Goal: Entertainment & Leisure: Consume media (video, audio)

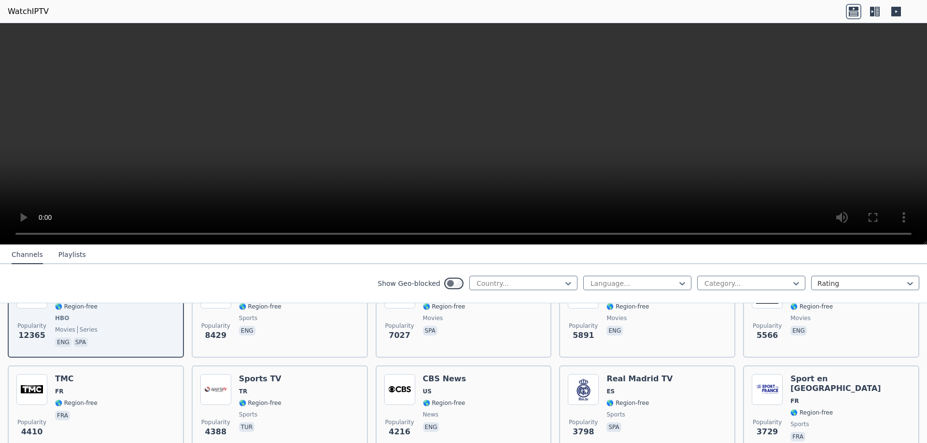
scroll to position [151, 0]
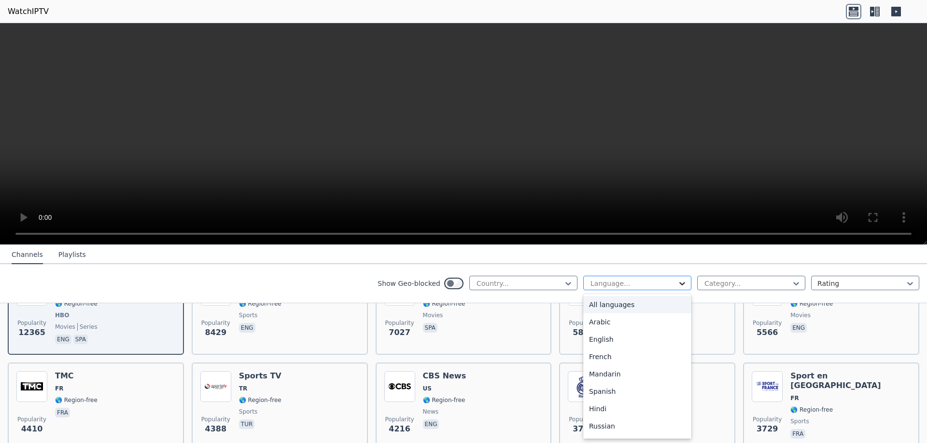
click at [677, 286] on icon at bounding box center [682, 284] width 10 height 10
click at [514, 283] on div at bounding box center [519, 284] width 88 height 10
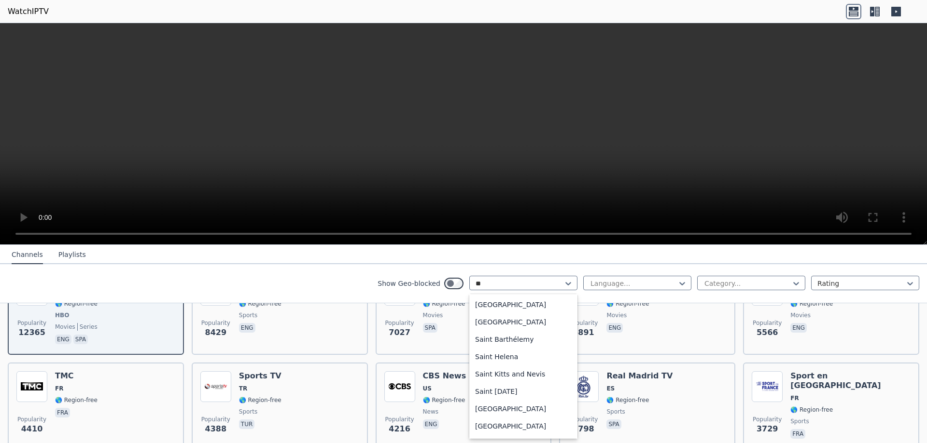
scroll to position [69, 0]
type input "***"
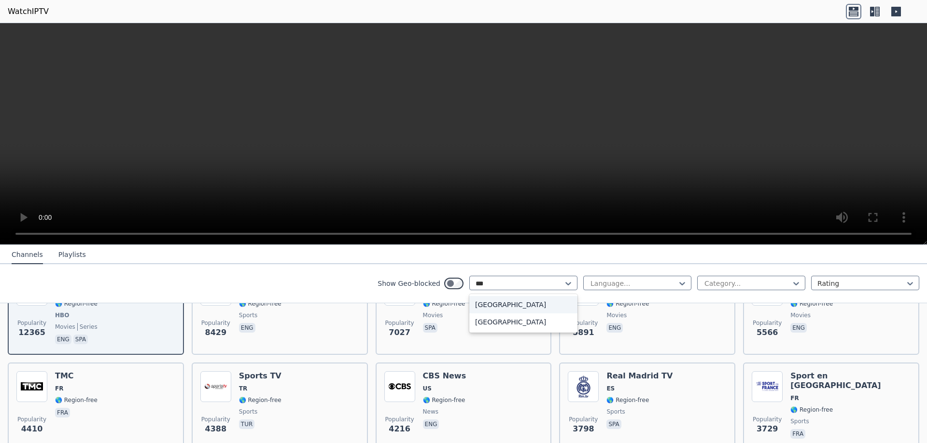
scroll to position [0, 0]
click at [512, 309] on div "[GEOGRAPHIC_DATA]" at bounding box center [523, 304] width 108 height 17
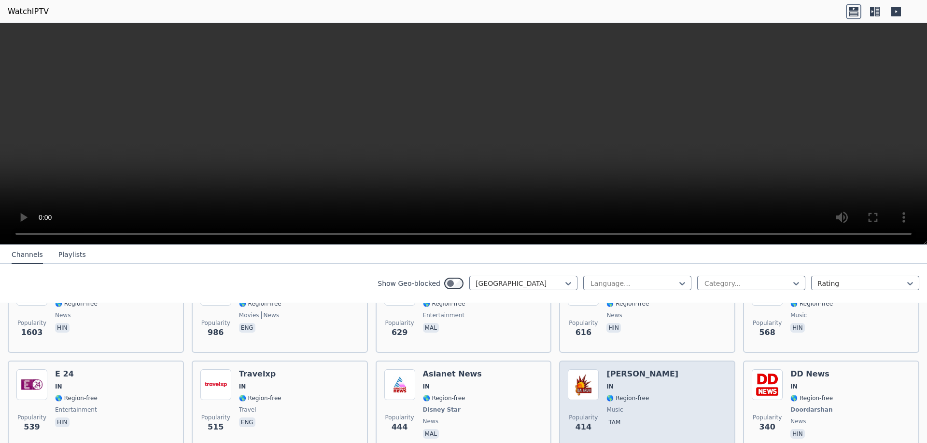
click at [686, 377] on div "Popularity 414 [PERSON_NAME] IN 🌎 Region-free music tam" at bounding box center [646, 405] width 159 height 71
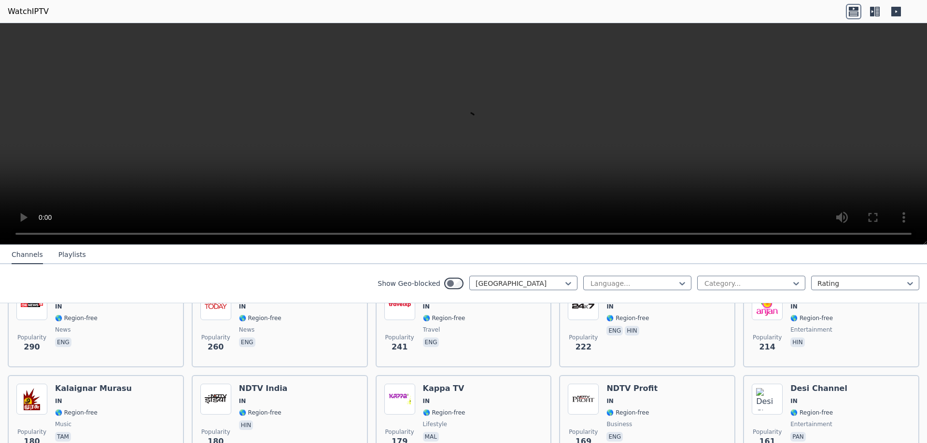
scroll to position [344, 0]
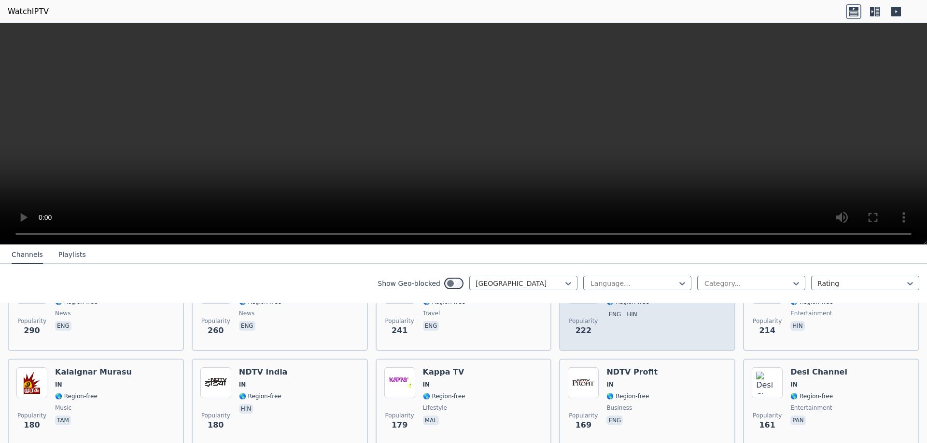
click at [658, 313] on div "Popularity 222 NDTV 24x7 IN 🌎 Region-free eng hin" at bounding box center [646, 307] width 159 height 69
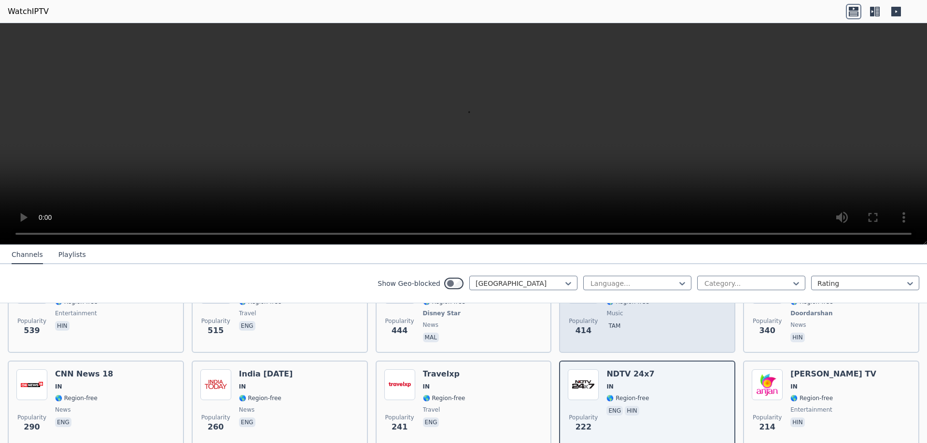
scroll to position [199, 0]
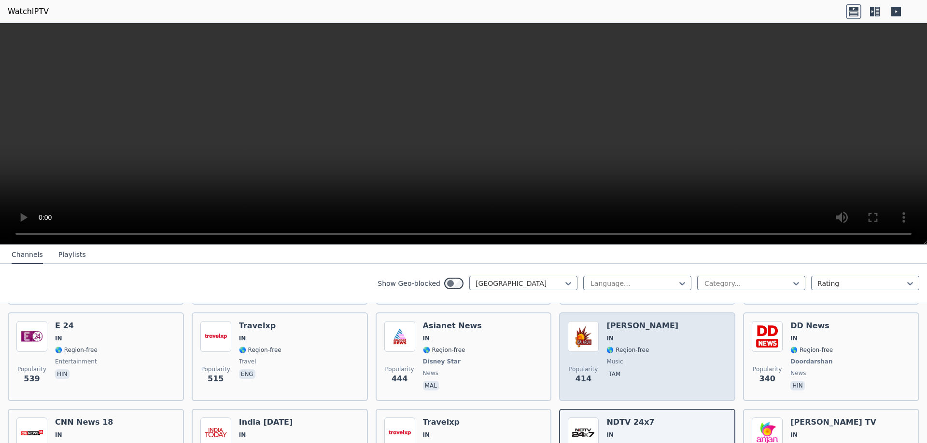
click at [661, 338] on div "Popularity 414 [PERSON_NAME] IN 🌎 Region-free music tam" at bounding box center [646, 356] width 159 height 71
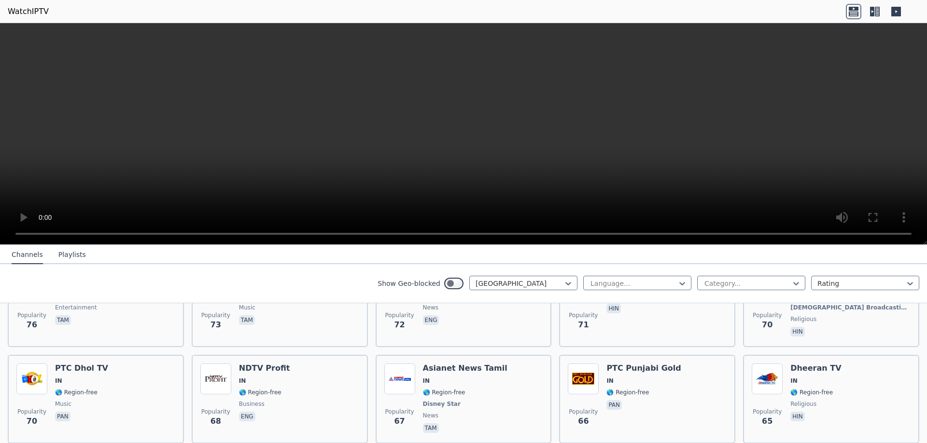
scroll to position [971, 0]
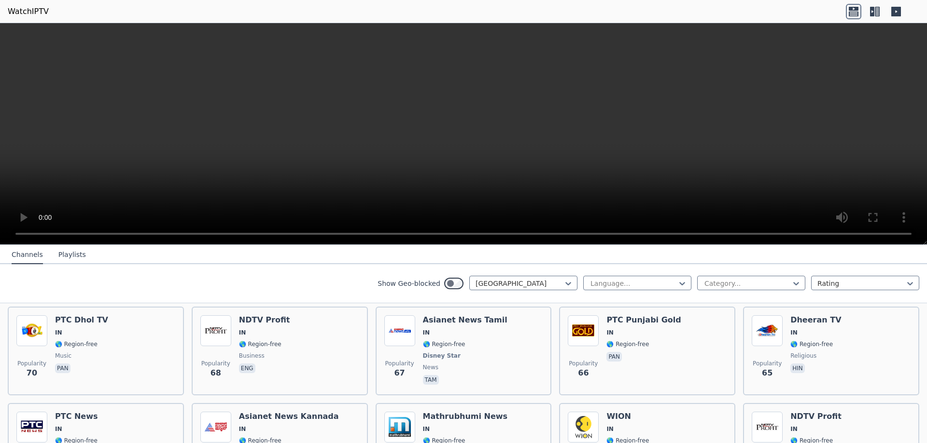
click at [409, 344] on div "Popularity 67" at bounding box center [399, 351] width 31 height 71
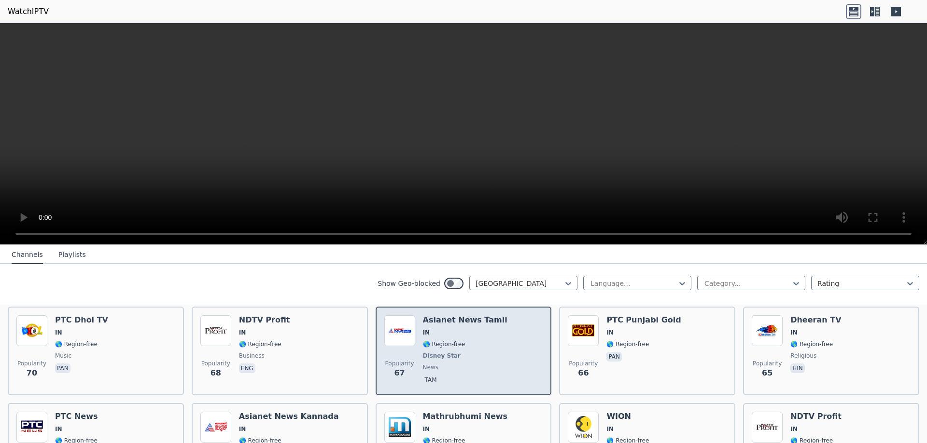
click at [401, 321] on img at bounding box center [399, 331] width 31 height 31
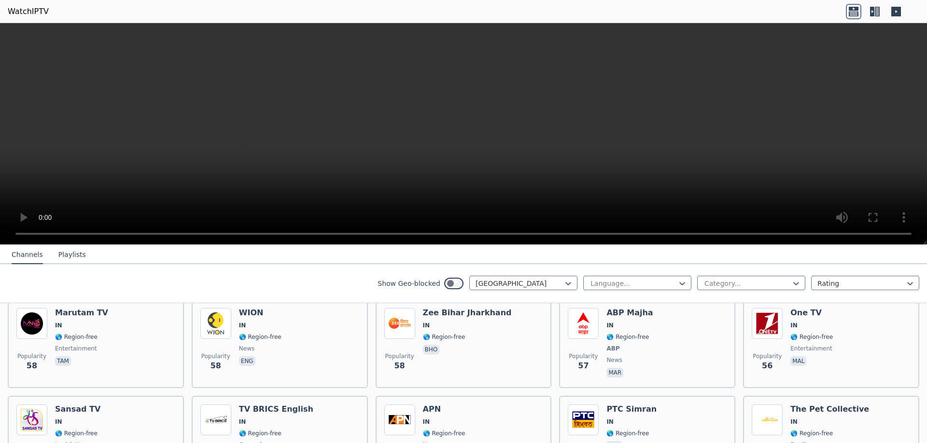
scroll to position [1116, 0]
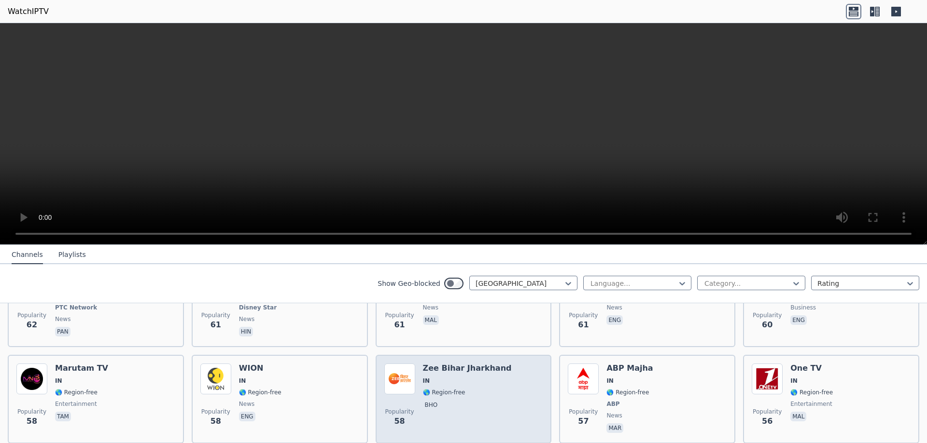
click at [393, 369] on img at bounding box center [399, 379] width 31 height 31
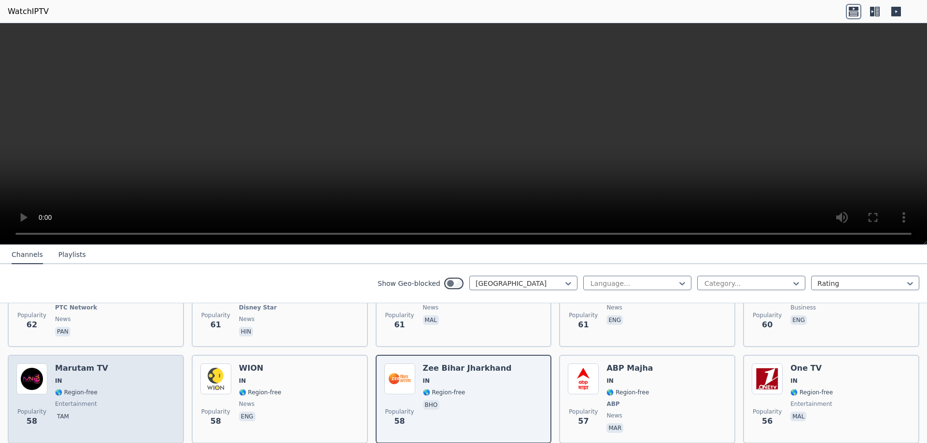
click at [35, 378] on img at bounding box center [31, 379] width 31 height 31
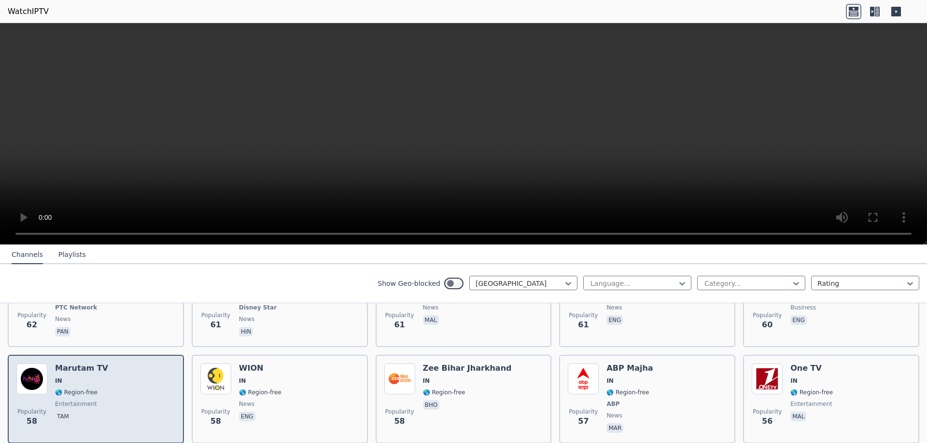
click at [35, 378] on img at bounding box center [31, 379] width 31 height 31
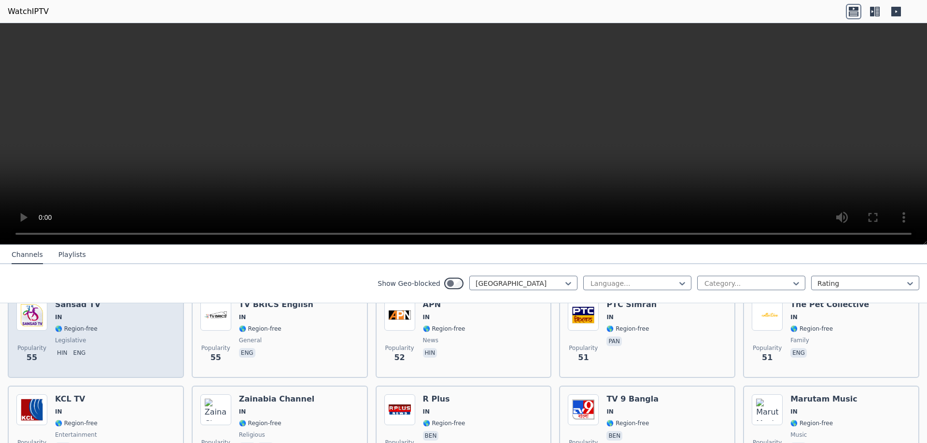
scroll to position [1260, 0]
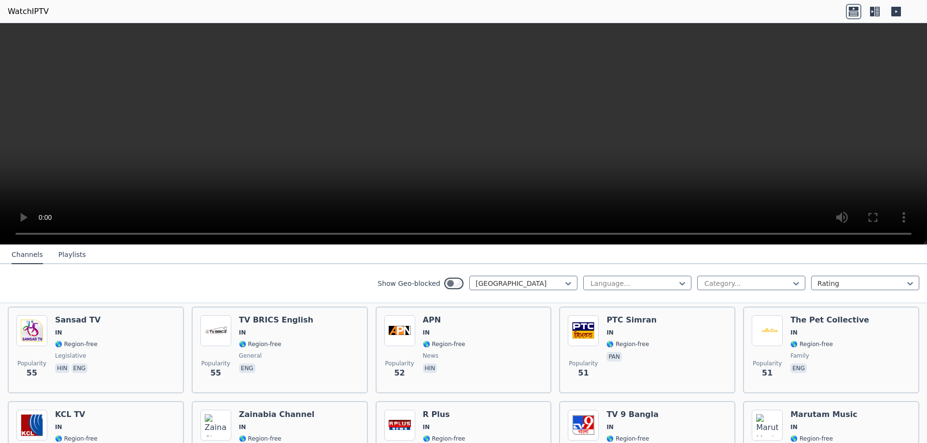
click at [703, 158] on video at bounding box center [463, 134] width 927 height 222
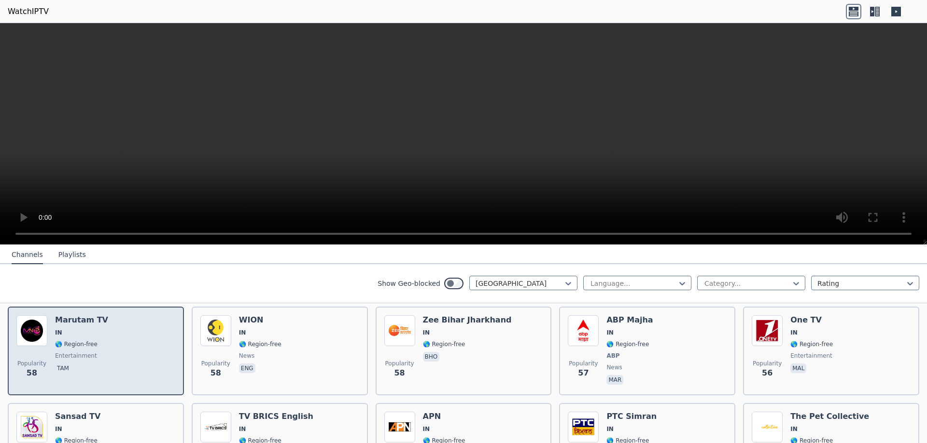
scroll to position [1116, 0]
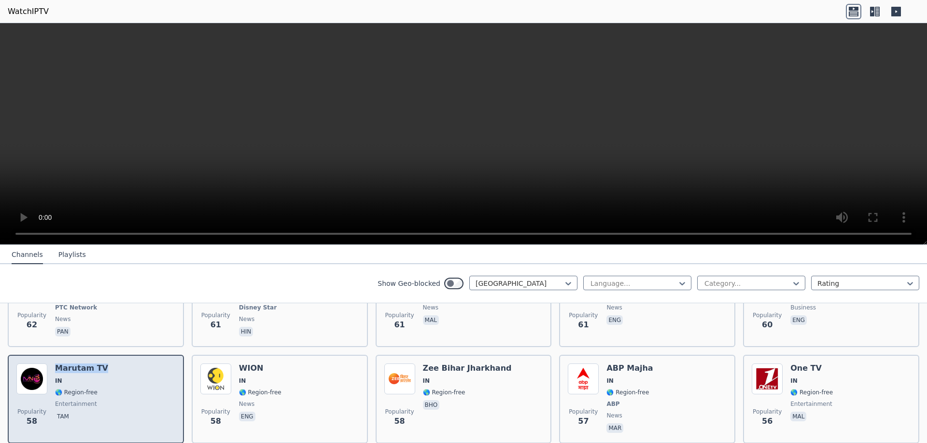
drag, startPoint x: 123, startPoint y: 357, endPoint x: 53, endPoint y: 358, distance: 70.0
click at [53, 364] on div "Popularity 58 Marutam TV IN 🌎 Region-free entertainment tam" at bounding box center [95, 399] width 159 height 71
copy h6 "Marutam TV"
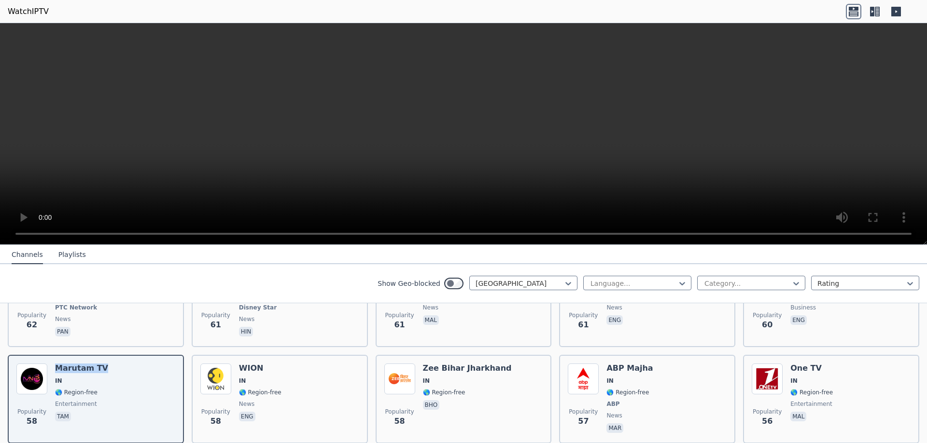
click at [567, 82] on video at bounding box center [463, 134] width 927 height 222
drag, startPoint x: 599, startPoint y: 40, endPoint x: 831, endPoint y: 17, distance: 233.7
click at [831, 17] on header "WatchIPTV" at bounding box center [463, 11] width 927 height 23
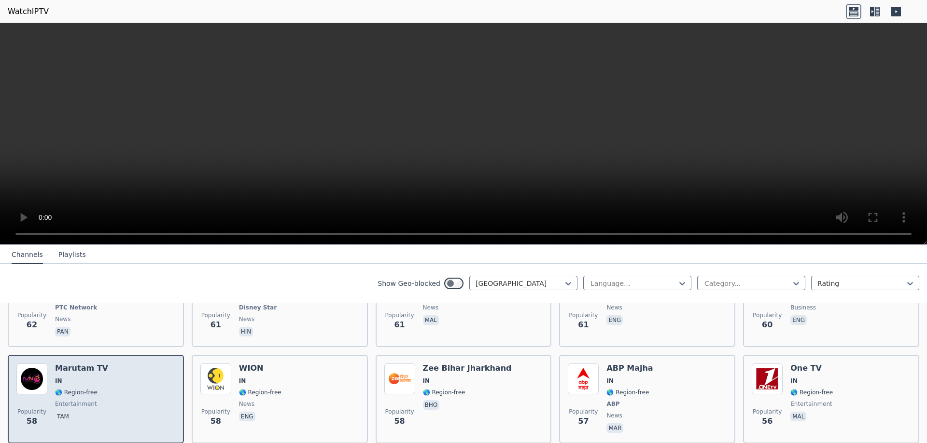
drag, startPoint x: 888, startPoint y: 10, endPoint x: 84, endPoint y: 375, distance: 883.0
click at [84, 377] on span "IN" at bounding box center [81, 381] width 53 height 8
click at [15, 385] on div "Popularity 58 Marutam TV IN 🌎 Region-free entertainment tam" at bounding box center [96, 399] width 176 height 89
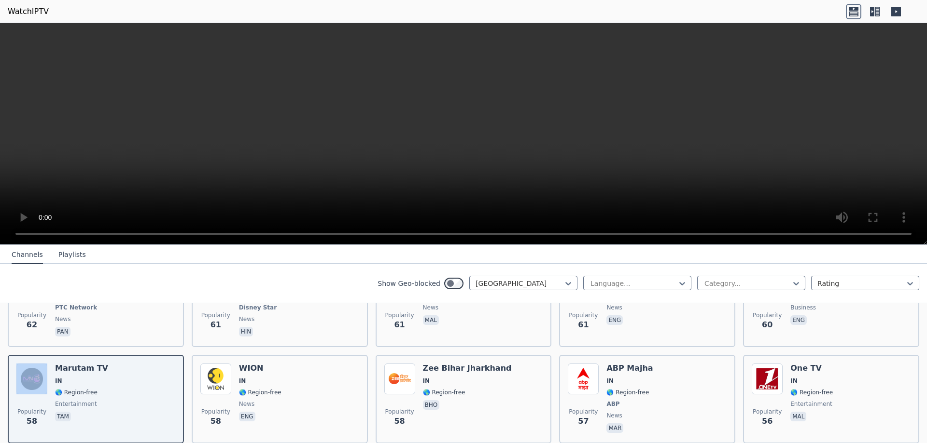
click at [719, 153] on video at bounding box center [463, 134] width 927 height 222
drag, startPoint x: 355, startPoint y: 254, endPoint x: 66, endPoint y: 258, distance: 289.1
click at [66, 258] on button "Playlists" at bounding box center [72, 255] width 28 height 18
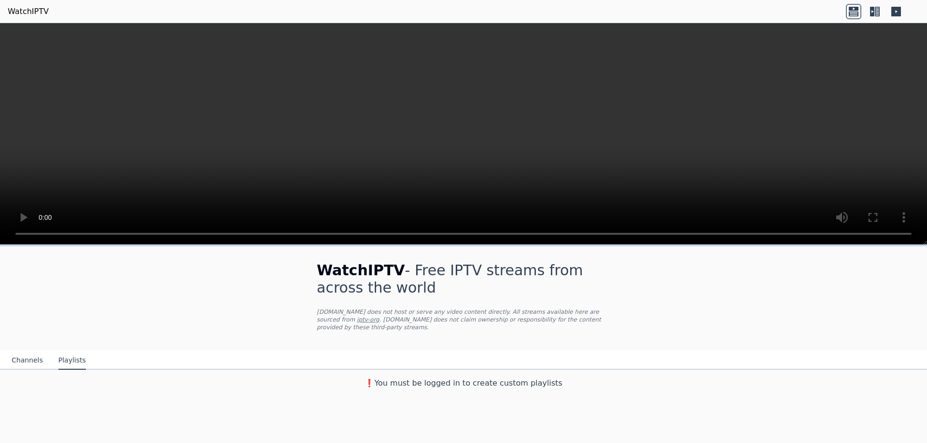
click at [17, 355] on button "Channels" at bounding box center [27, 361] width 31 height 18
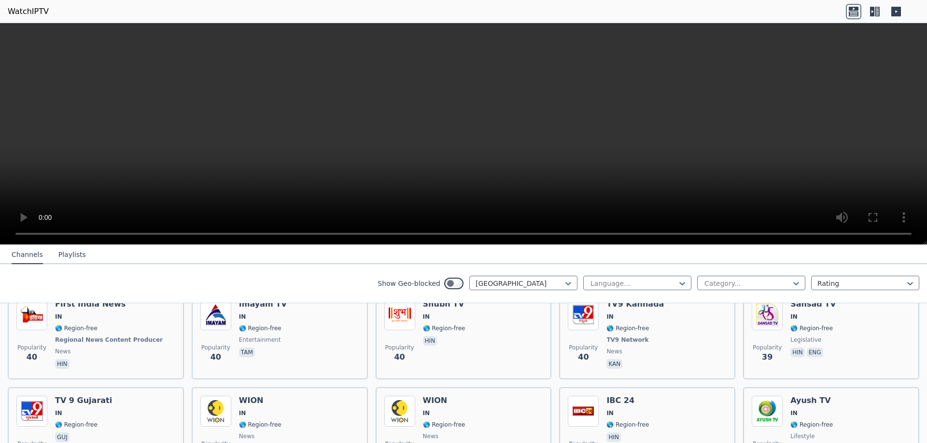
scroll to position [1544, 0]
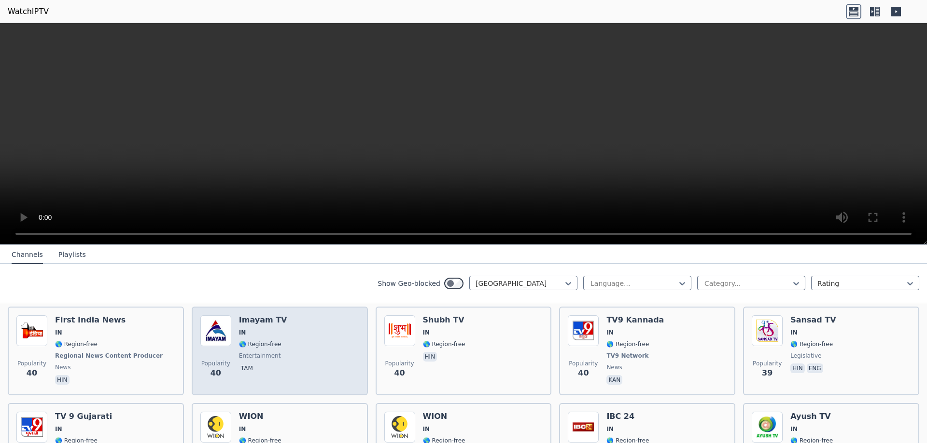
click at [272, 329] on span "IN" at bounding box center [263, 333] width 48 height 8
click at [239, 341] on span "🌎 Region-free" at bounding box center [260, 345] width 42 height 8
click at [207, 325] on img at bounding box center [215, 331] width 31 height 31
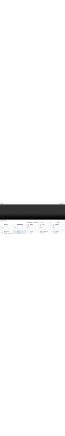
scroll to position [975, 0]
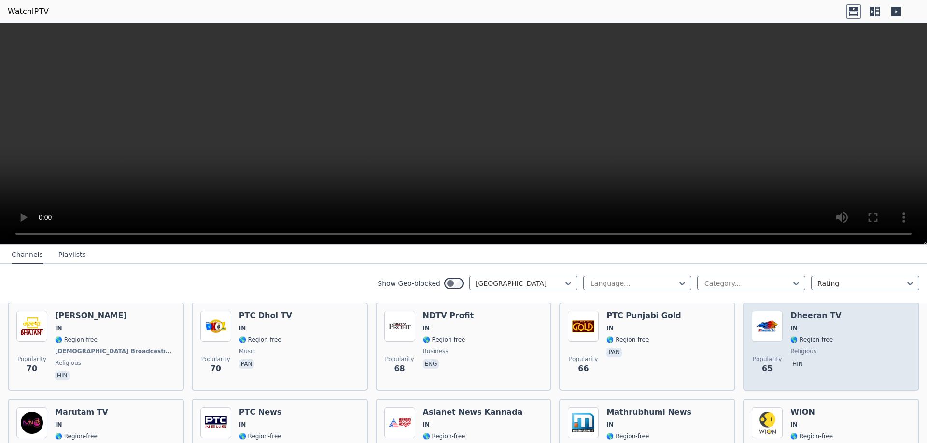
click at [760, 318] on img at bounding box center [766, 326] width 31 height 31
drag, startPoint x: 835, startPoint y: 304, endPoint x: 777, endPoint y: 307, distance: 58.0
click at [777, 311] on div "Popularity 65 Dheeran TV IN 🌎 Region-free religious hin" at bounding box center [830, 346] width 159 height 71
copy div "Popularity 65 Dheeran TV"
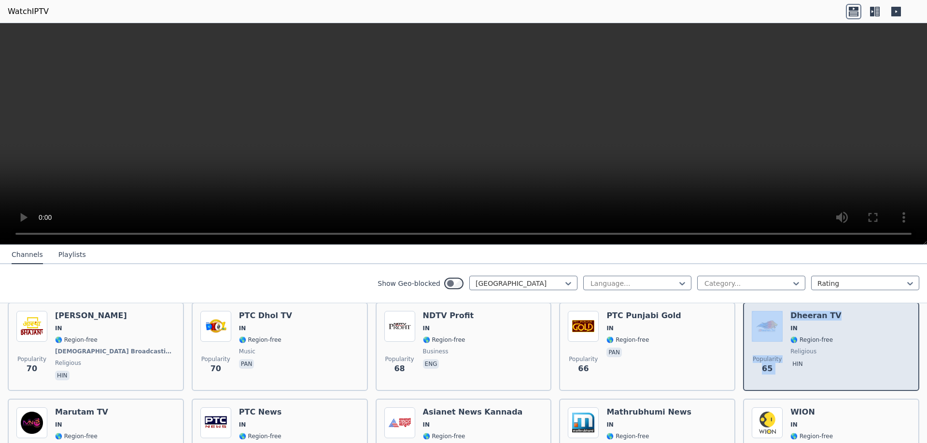
click at [836, 316] on div "Popularity 65 Dheeran TV IN 🌎 Region-free religious hin" at bounding box center [830, 346] width 159 height 71
drag, startPoint x: 848, startPoint y: 306, endPoint x: 783, endPoint y: 312, distance: 65.4
click at [783, 312] on div "Popularity 65 Dheeran TV IN 🌎 Region-free religious hin" at bounding box center [830, 346] width 159 height 71
copy h6 "Dheeran TV"
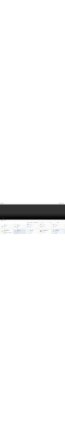
scroll to position [879, 0]
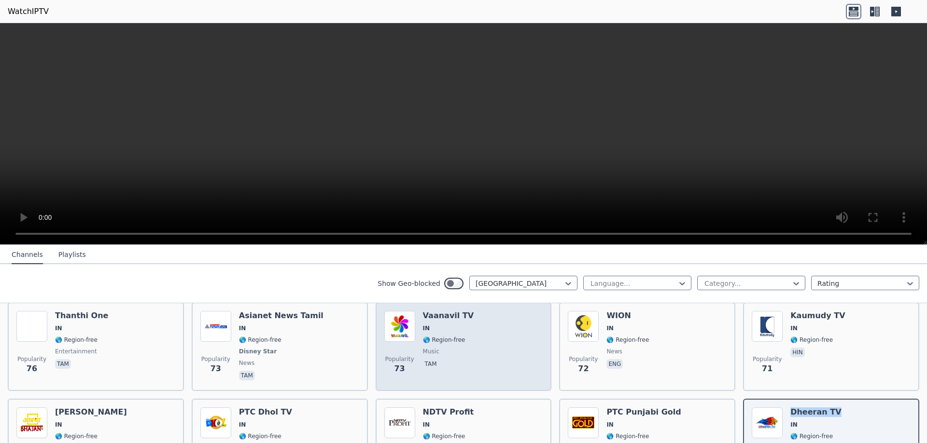
click at [390, 319] on img at bounding box center [399, 326] width 31 height 31
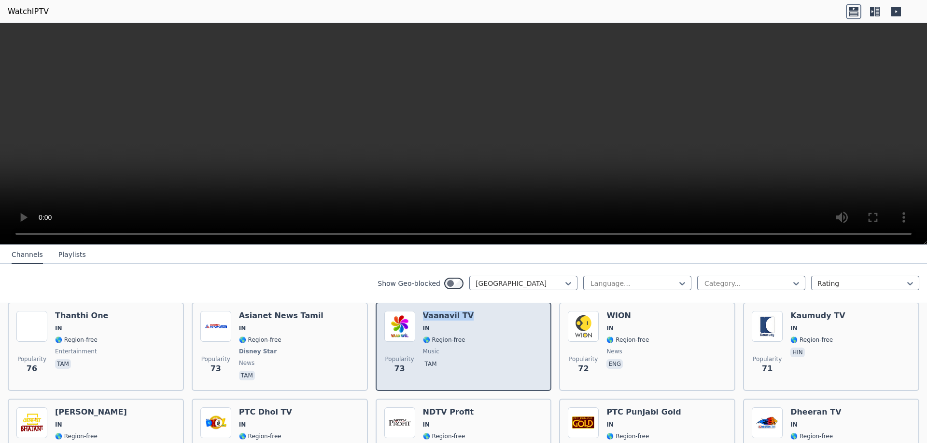
drag, startPoint x: 465, startPoint y: 304, endPoint x: 419, endPoint y: 306, distance: 45.9
click at [419, 311] on div "Popularity 73 Vaanavil TV IN 🌎 Region-free music tam" at bounding box center [463, 346] width 159 height 71
copy h6 "Vaanavil TV"
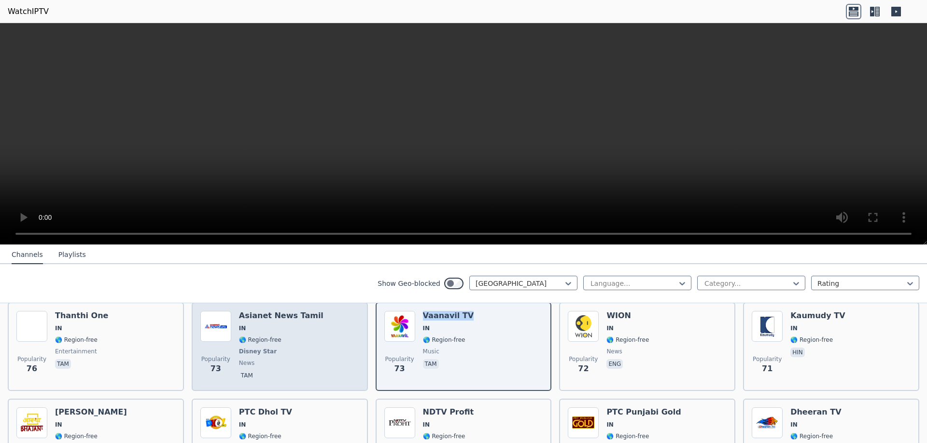
click at [204, 316] on img at bounding box center [215, 326] width 31 height 31
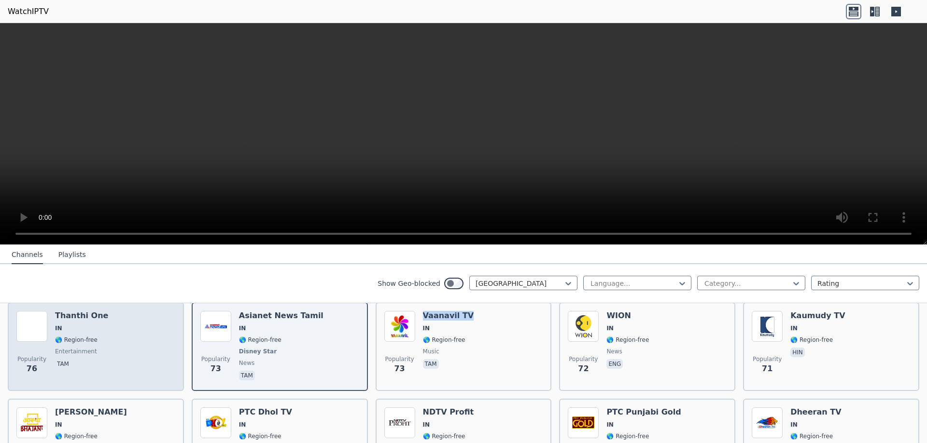
click at [27, 314] on img at bounding box center [31, 326] width 31 height 31
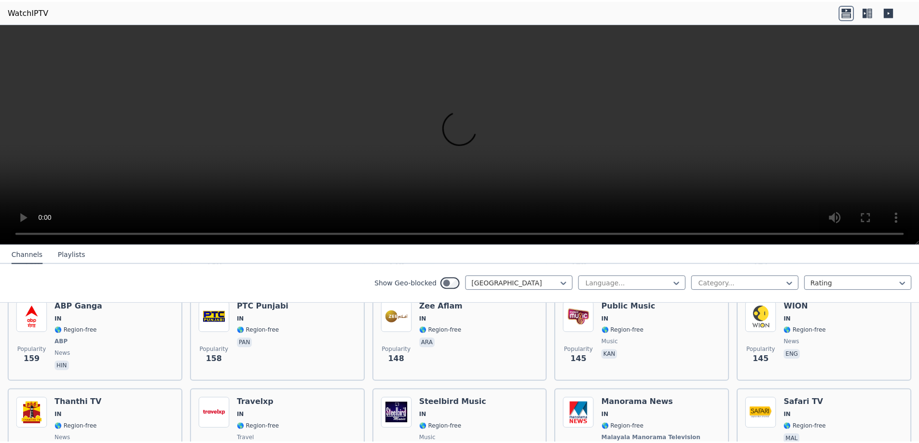
scroll to position [493, 0]
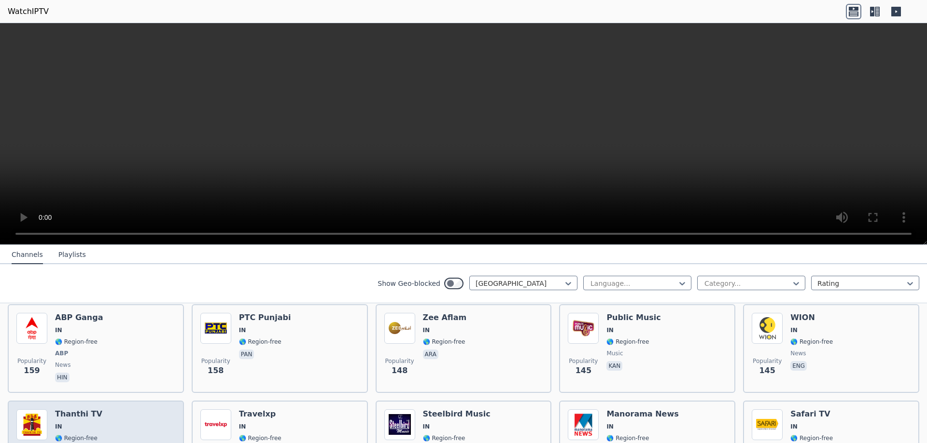
click at [71, 410] on h6 "Thanthi TV" at bounding box center [78, 415] width 47 height 10
click at [14, 411] on div "Popularity 123 Thanthi TV IN 🌎 Region-free news tam" at bounding box center [96, 445] width 176 height 89
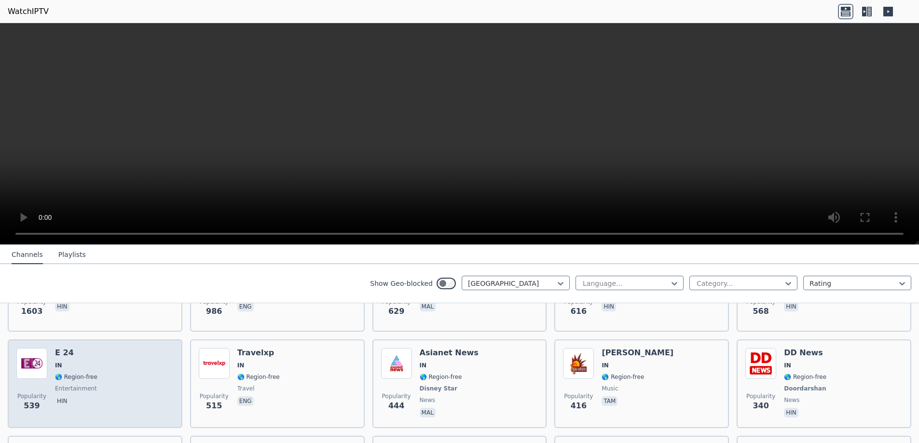
scroll to position [155, 0]
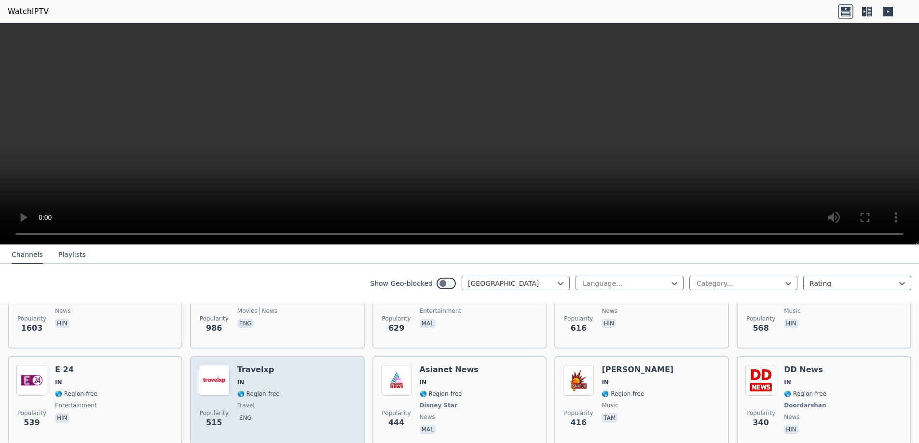
click at [224, 366] on img at bounding box center [214, 380] width 31 height 31
click at [224, 366] on img at bounding box center [215, 380] width 31 height 31
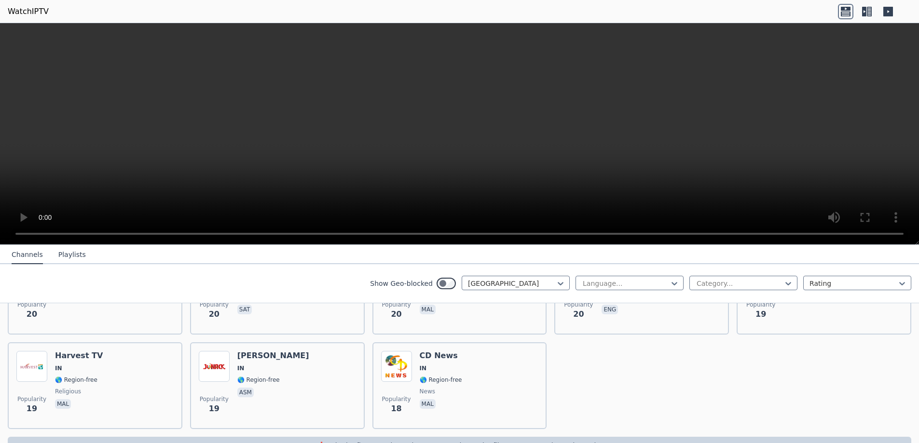
scroll to position [2664, 0]
